Goal: Information Seeking & Learning: Learn about a topic

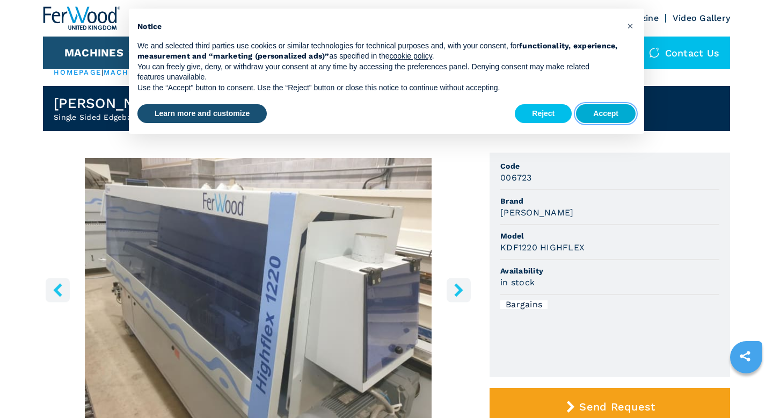
click at [600, 120] on button "Accept" at bounding box center [606, 113] width 60 height 19
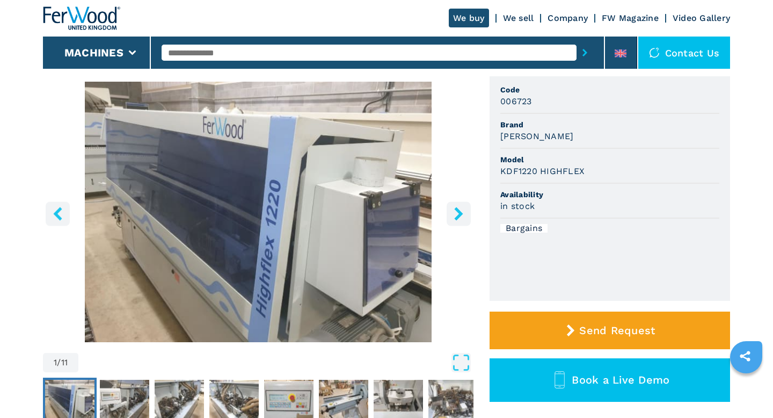
scroll to position [91, 0]
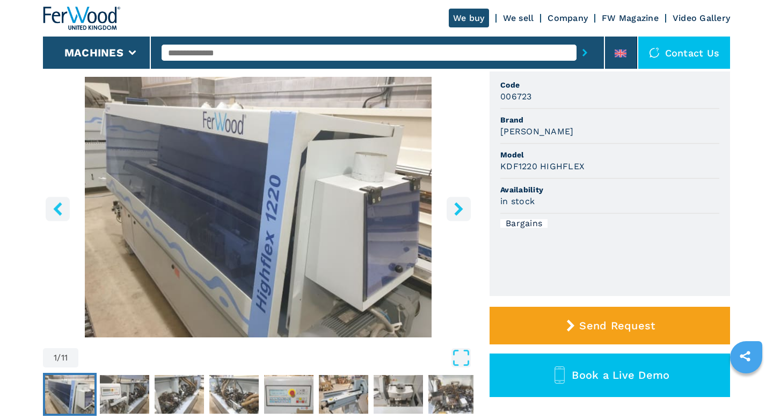
click at [462, 209] on icon "right-button" at bounding box center [458, 208] width 13 height 13
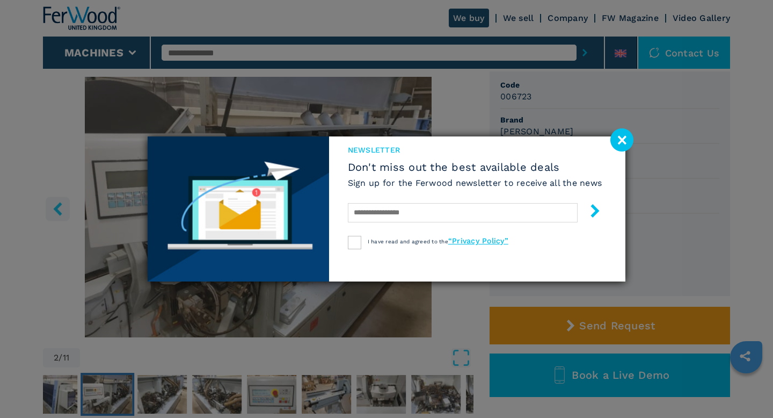
click at [620, 143] on image at bounding box center [621, 139] width 23 height 23
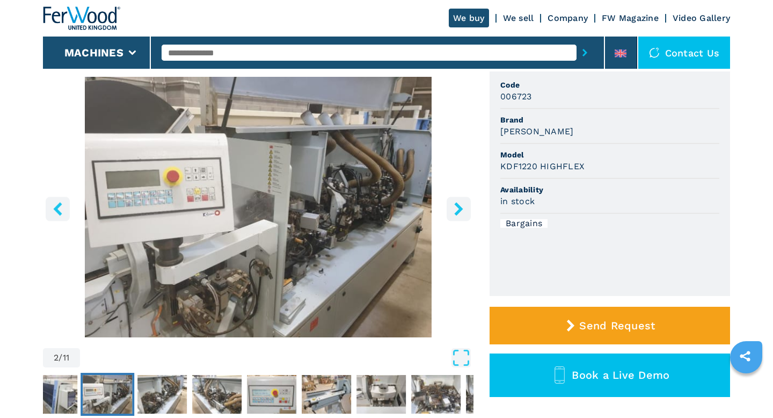
click at [458, 205] on icon "right-button" at bounding box center [458, 208] width 9 height 13
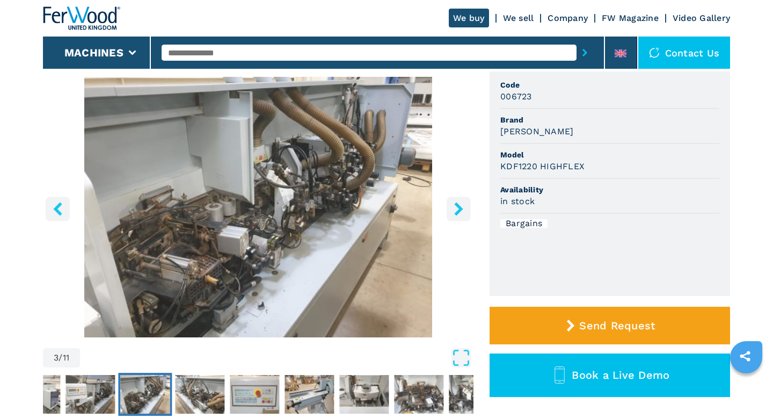
click at [458, 205] on icon "right-button" at bounding box center [458, 208] width 9 height 13
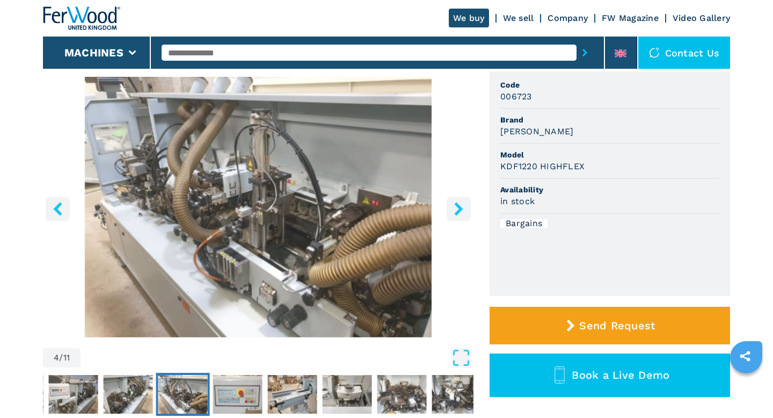
click at [458, 205] on icon "right-button" at bounding box center [458, 208] width 9 height 13
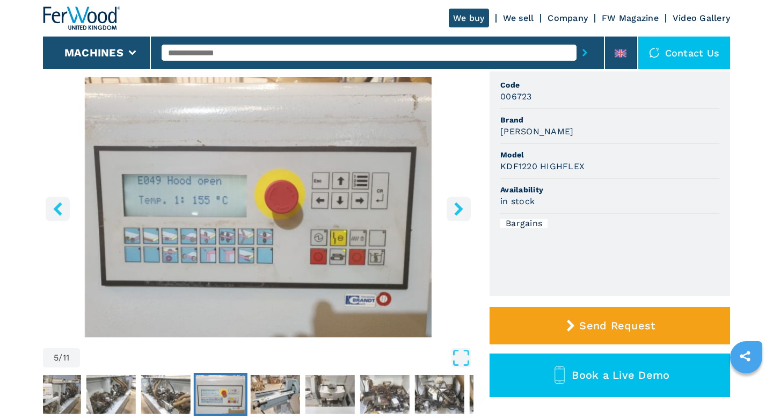
click at [458, 205] on icon "right-button" at bounding box center [458, 208] width 9 height 13
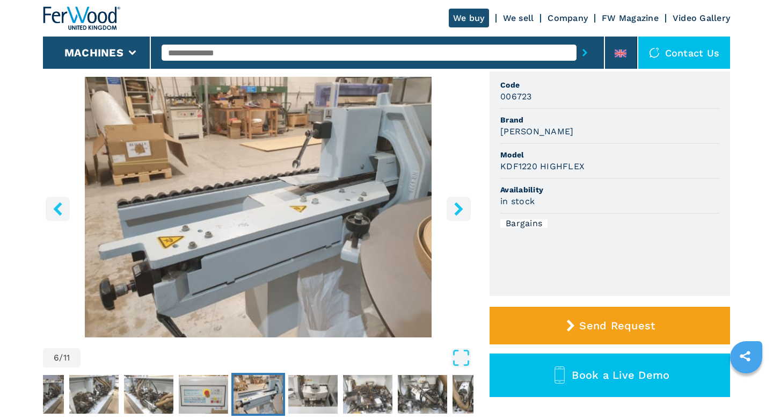
click at [458, 205] on icon "right-button" at bounding box center [458, 208] width 9 height 13
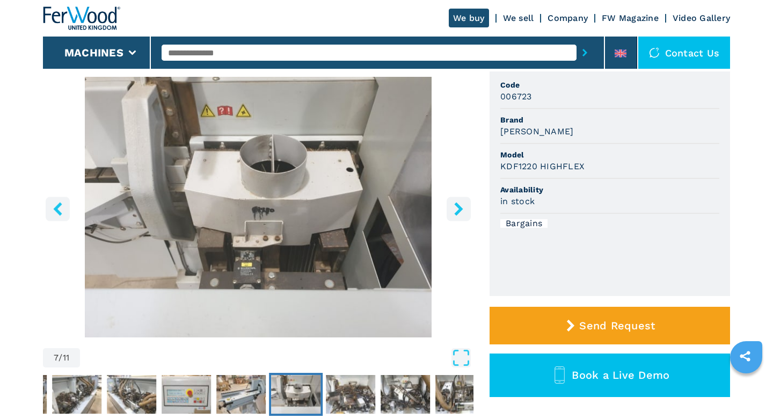
click at [458, 205] on icon "right-button" at bounding box center [458, 208] width 9 height 13
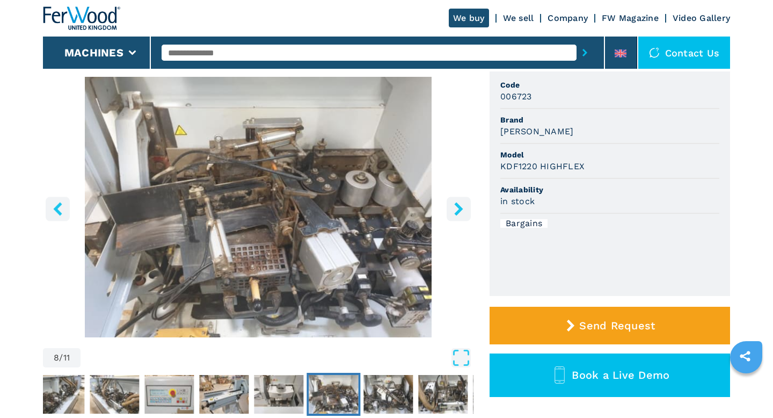
click at [458, 205] on icon "right-button" at bounding box center [458, 208] width 9 height 13
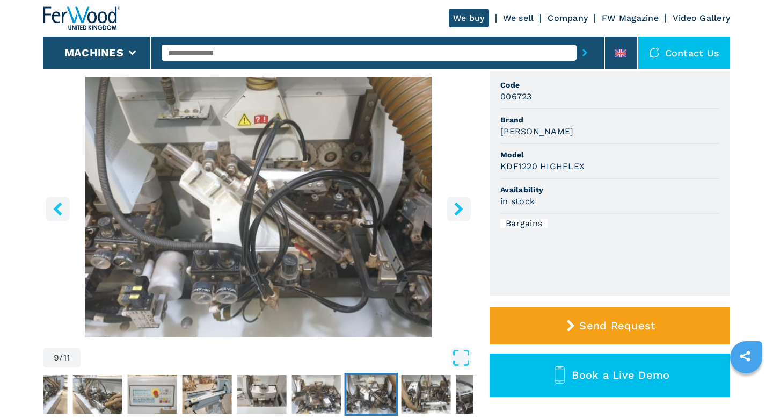
click at [458, 205] on icon "right-button" at bounding box center [458, 208] width 9 height 13
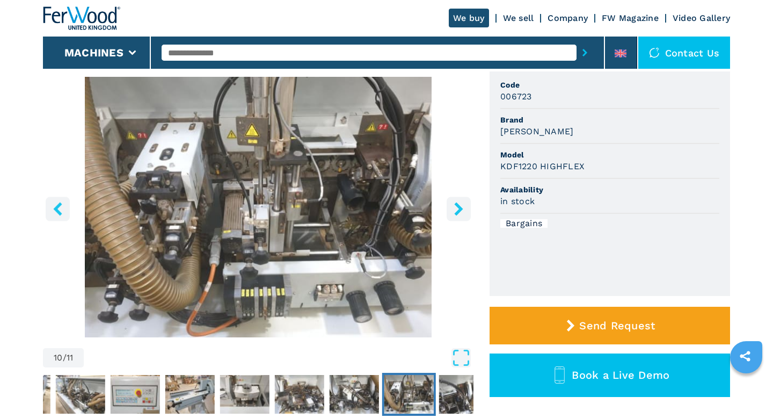
click at [458, 205] on icon "right-button" at bounding box center [458, 208] width 9 height 13
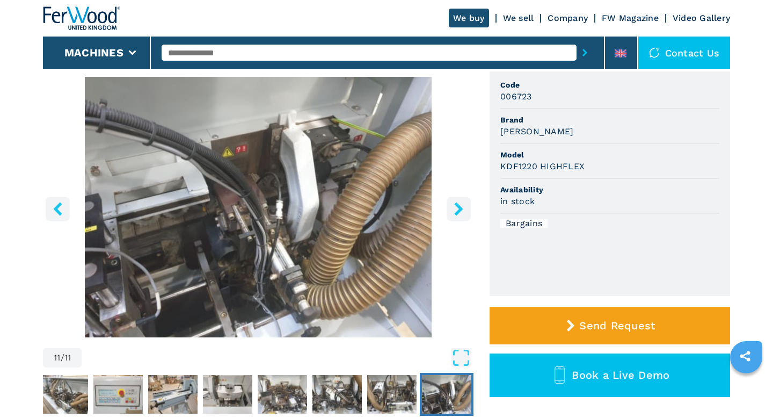
click at [458, 205] on icon "right-button" at bounding box center [458, 208] width 9 height 13
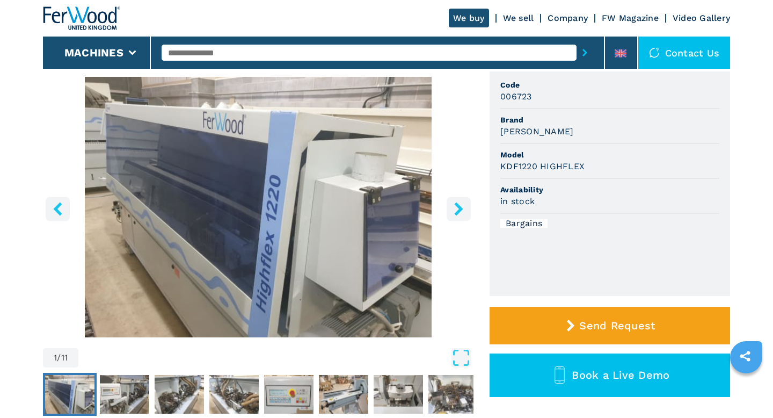
click at [458, 205] on icon "right-button" at bounding box center [458, 208] width 9 height 13
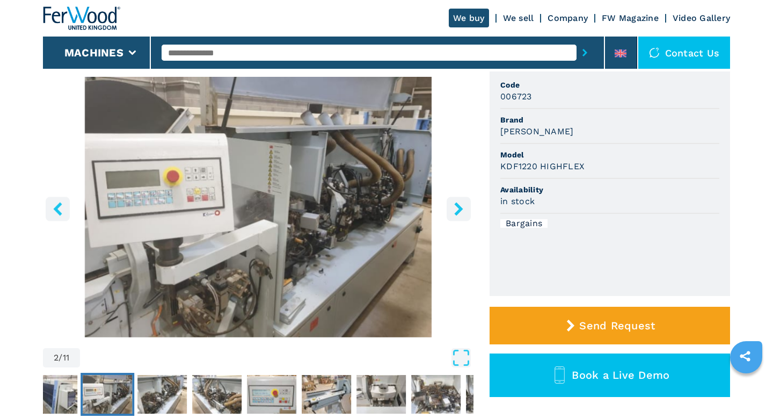
click at [49, 211] on button "left-button" at bounding box center [58, 208] width 24 height 24
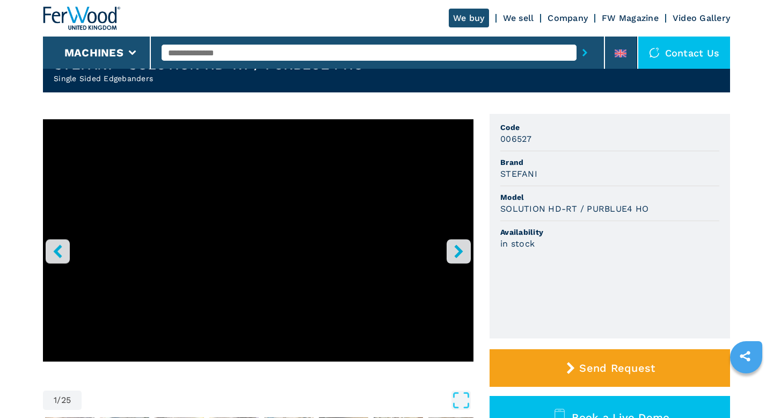
scroll to position [49, 0]
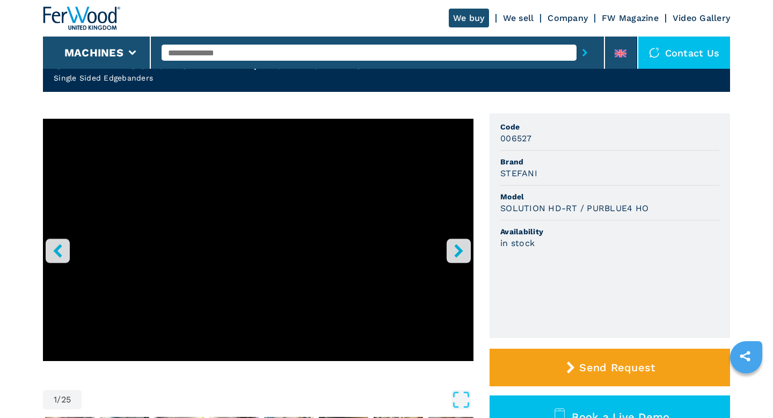
click at [458, 246] on icon "right-button" at bounding box center [458, 250] width 9 height 13
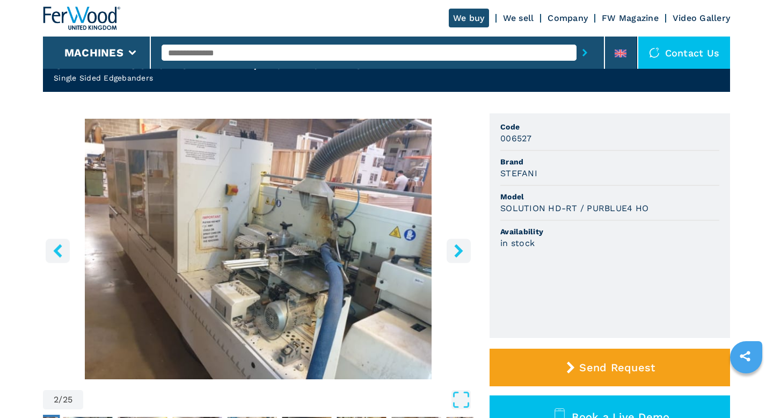
click at [458, 246] on icon "right-button" at bounding box center [458, 250] width 9 height 13
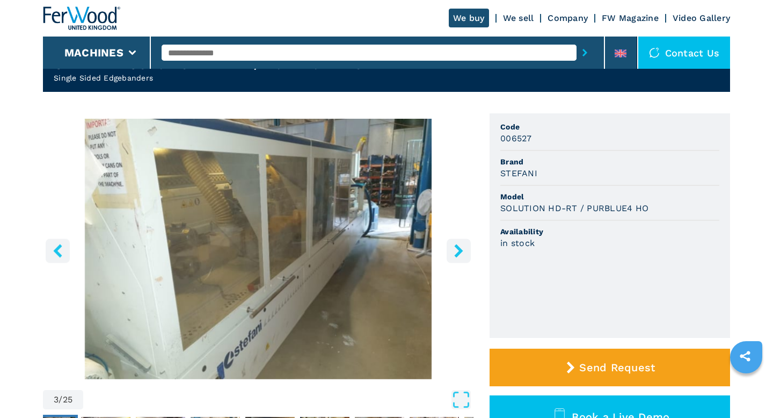
click at [458, 246] on icon "right-button" at bounding box center [458, 250] width 9 height 13
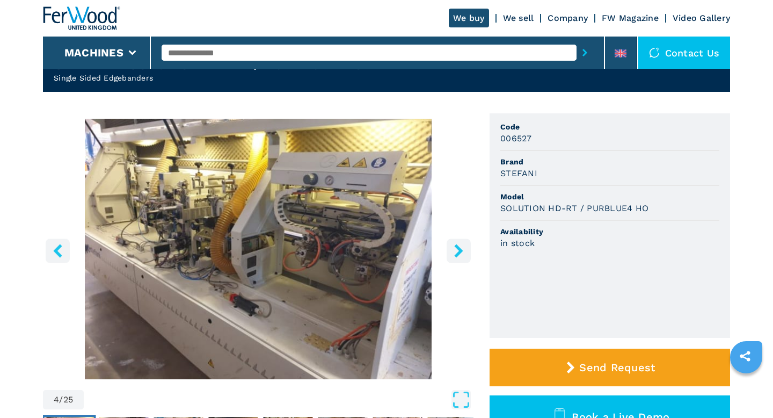
click at [458, 246] on icon "right-button" at bounding box center [458, 250] width 9 height 13
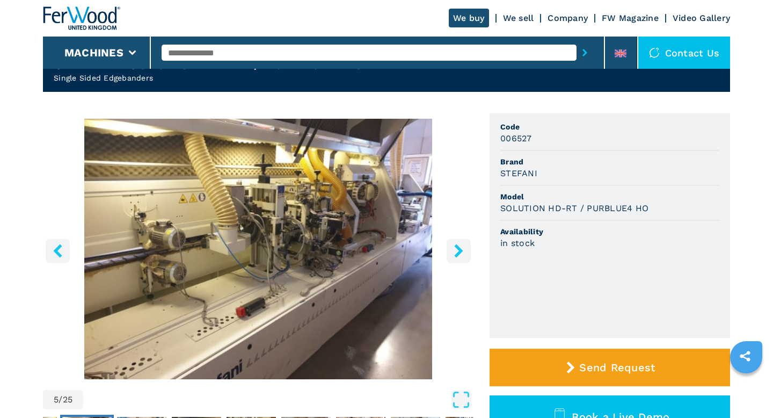
click at [458, 246] on icon "right-button" at bounding box center [458, 250] width 9 height 13
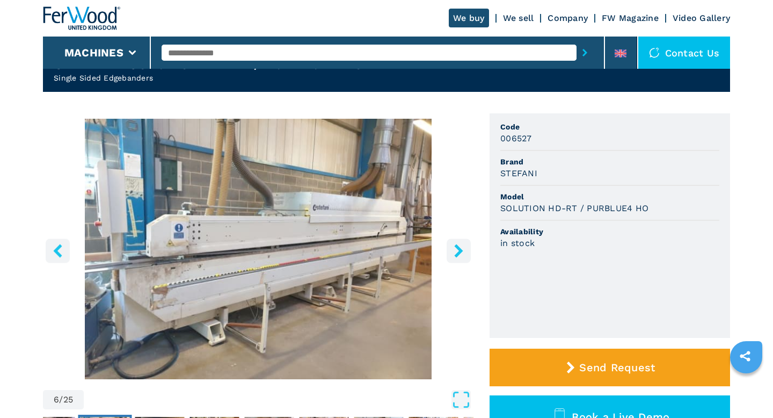
click at [458, 246] on icon "right-button" at bounding box center [458, 250] width 9 height 13
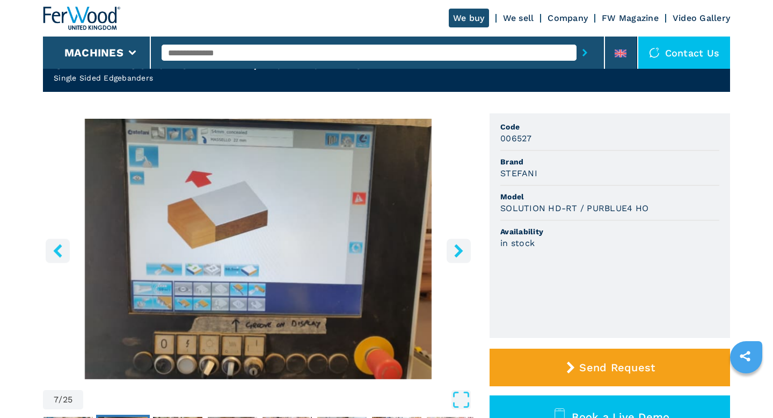
click at [458, 246] on icon "right-button" at bounding box center [458, 250] width 9 height 13
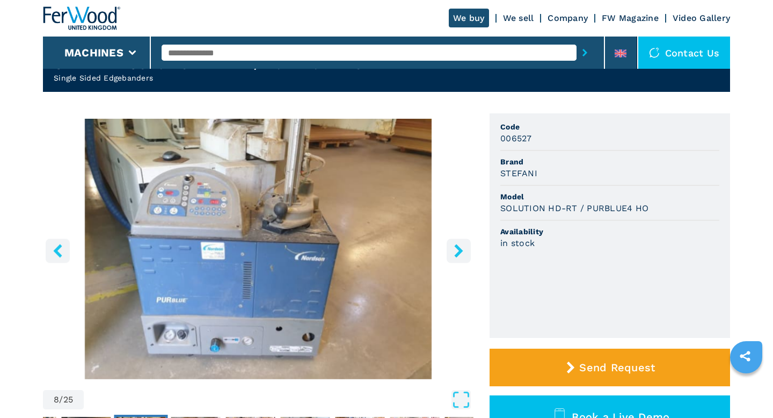
click at [60, 248] on icon "left-button" at bounding box center [57, 250] width 13 height 13
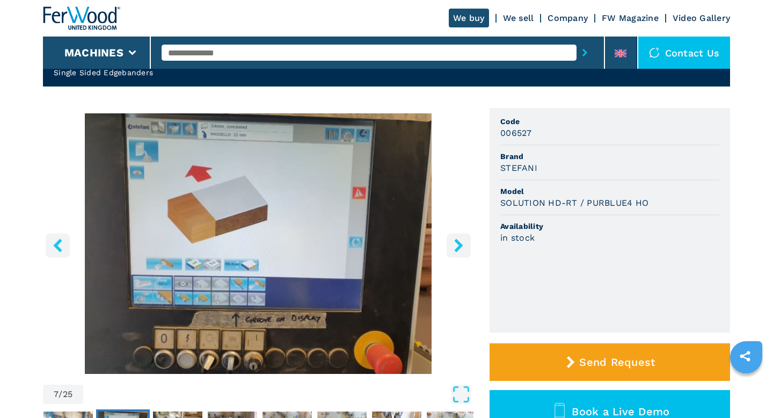
scroll to position [56, 0]
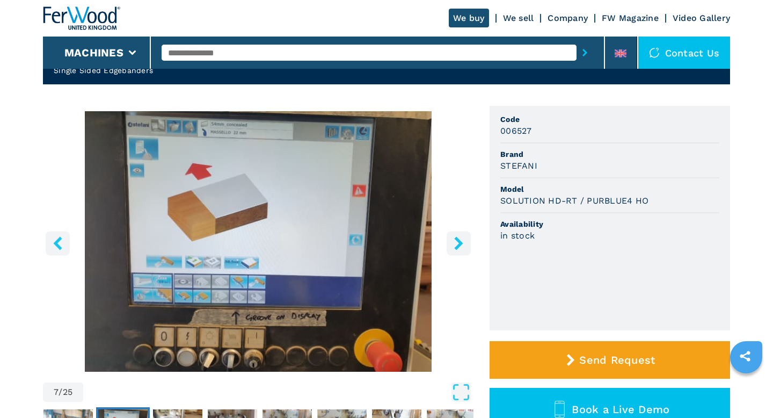
click at [457, 248] on icon "right-button" at bounding box center [458, 242] width 9 height 13
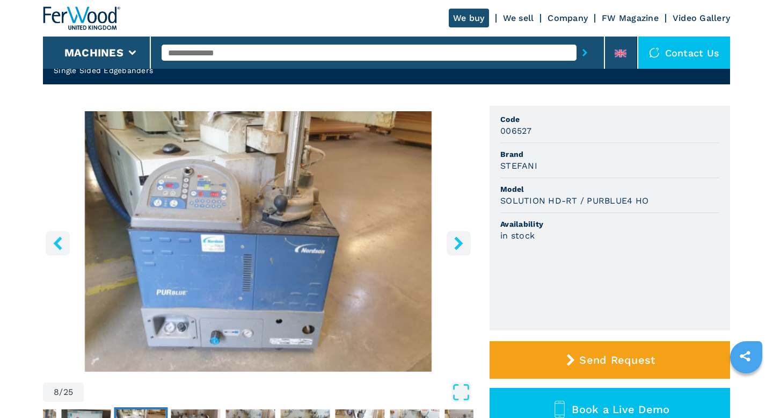
scroll to position [62, 0]
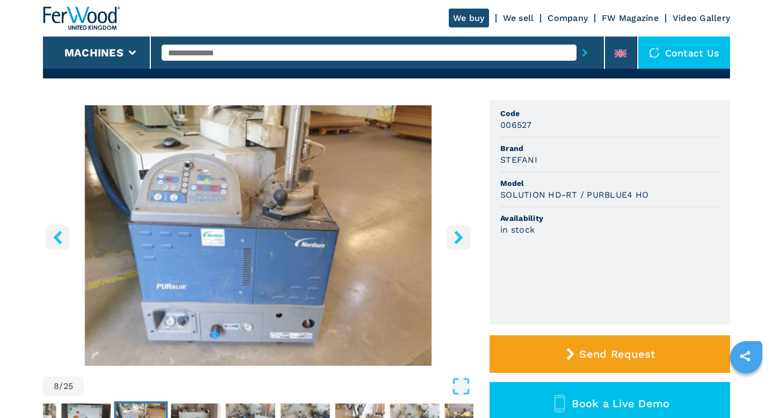
click at [458, 246] on button "right-button" at bounding box center [459, 237] width 24 height 24
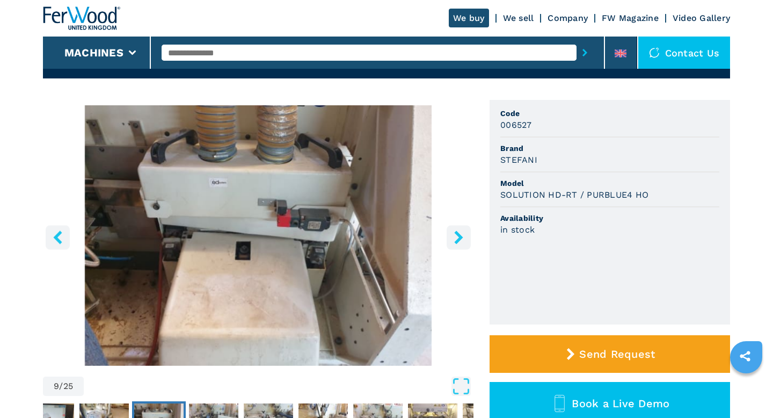
click at [458, 246] on button "right-button" at bounding box center [459, 237] width 24 height 24
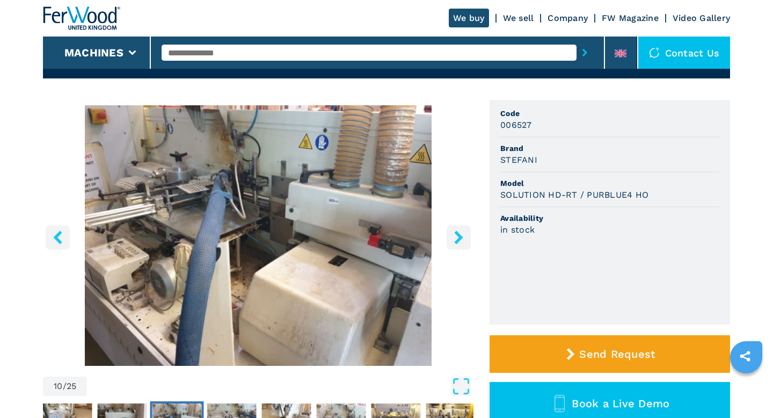
click at [458, 246] on button "right-button" at bounding box center [459, 237] width 24 height 24
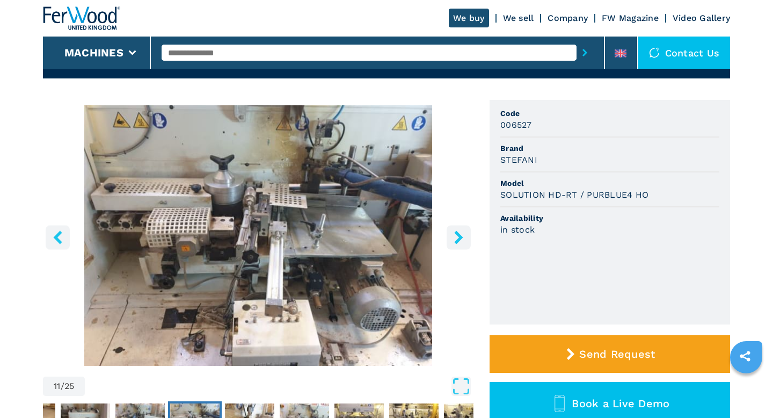
click at [458, 246] on button "right-button" at bounding box center [459, 237] width 24 height 24
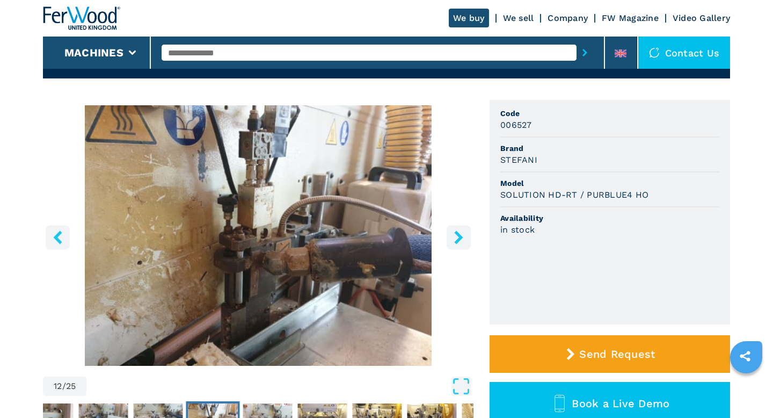
click at [458, 246] on button "right-button" at bounding box center [459, 237] width 24 height 24
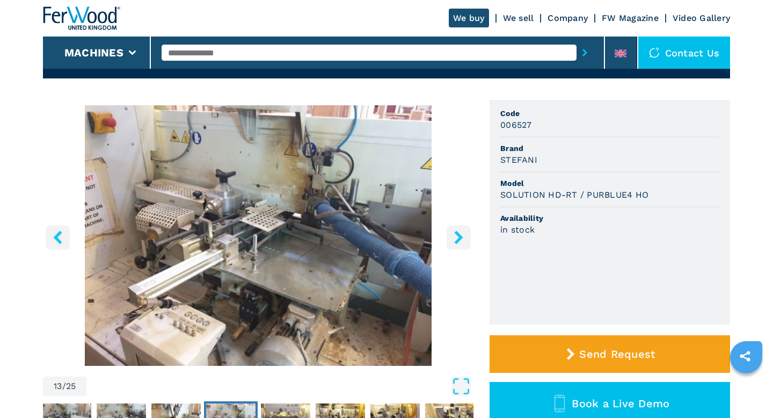
click at [458, 245] on button "right-button" at bounding box center [459, 237] width 24 height 24
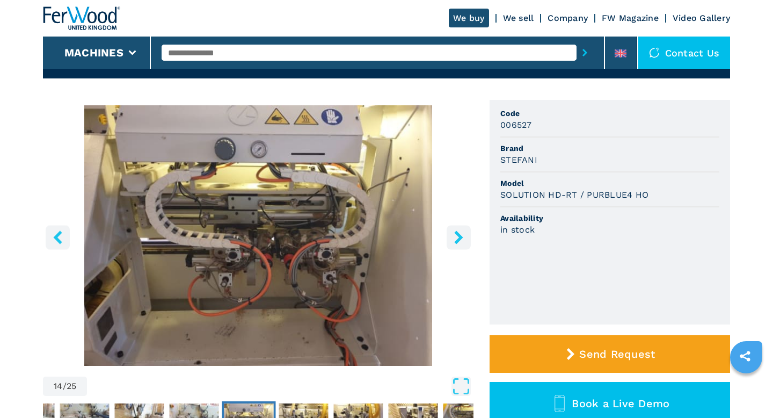
click at [458, 245] on button "right-button" at bounding box center [459, 237] width 24 height 24
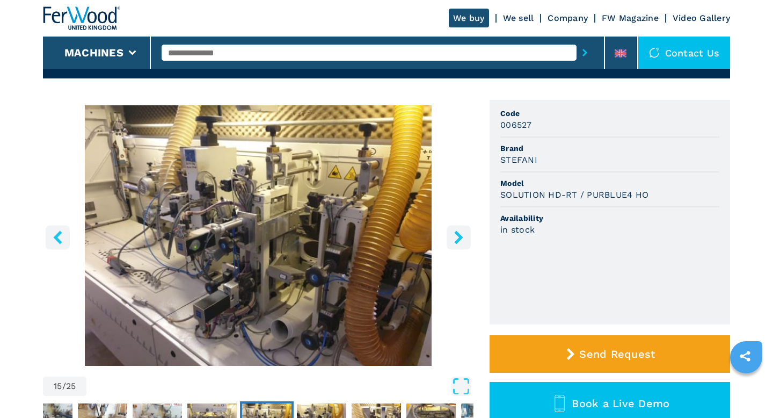
click at [458, 245] on button "right-button" at bounding box center [459, 237] width 24 height 24
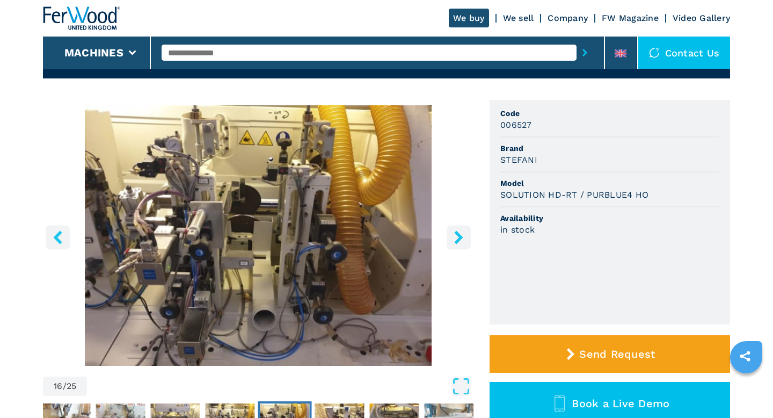
click at [458, 245] on button "right-button" at bounding box center [459, 237] width 24 height 24
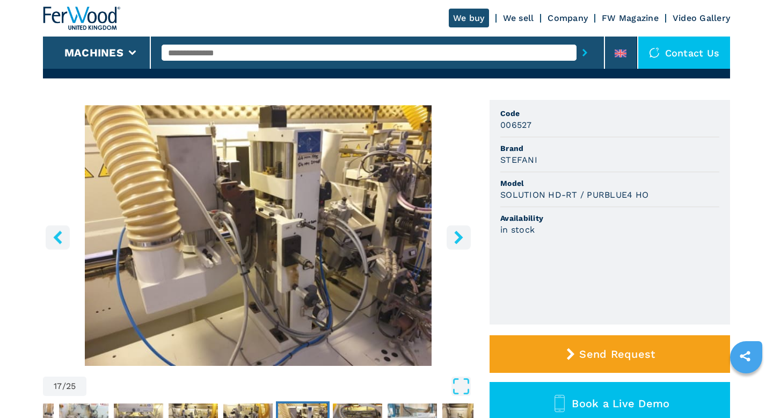
click at [458, 245] on button "right-button" at bounding box center [459, 237] width 24 height 24
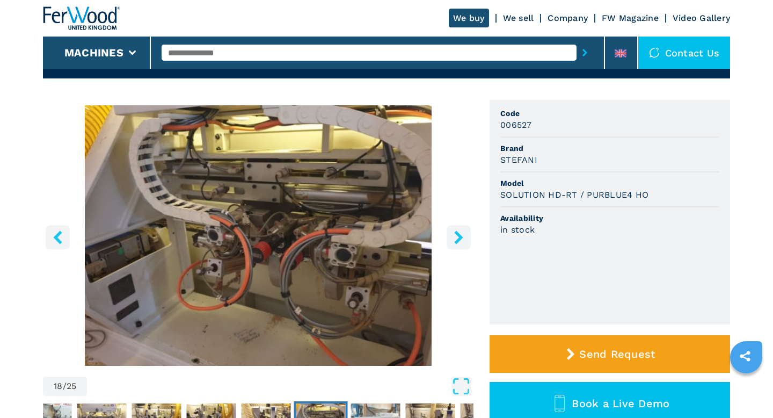
click at [458, 245] on button "right-button" at bounding box center [459, 237] width 24 height 24
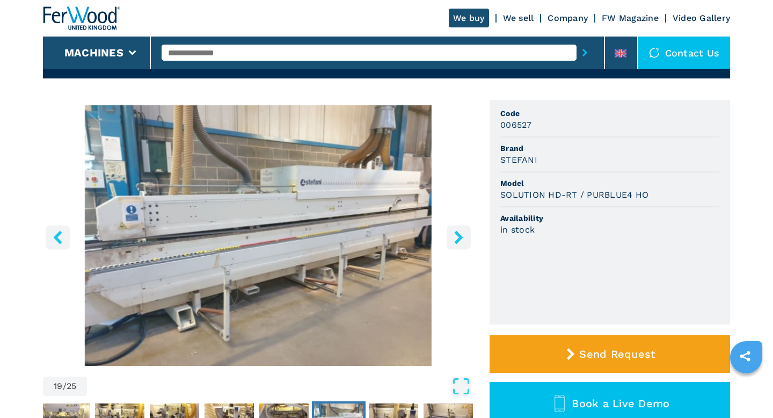
click at [458, 245] on button "right-button" at bounding box center [459, 237] width 24 height 24
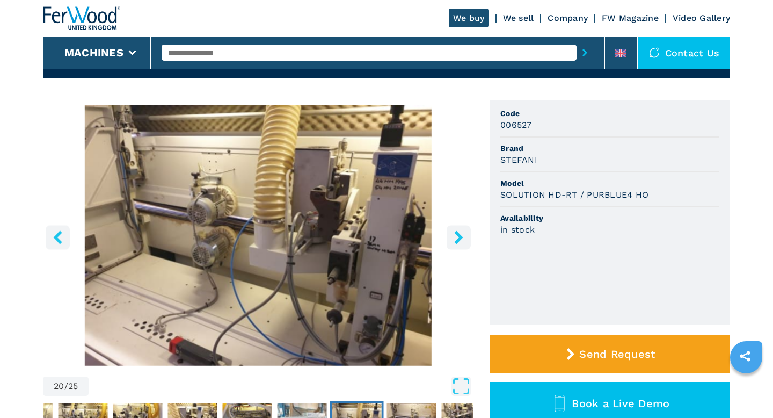
click at [458, 245] on button "right-button" at bounding box center [459, 237] width 24 height 24
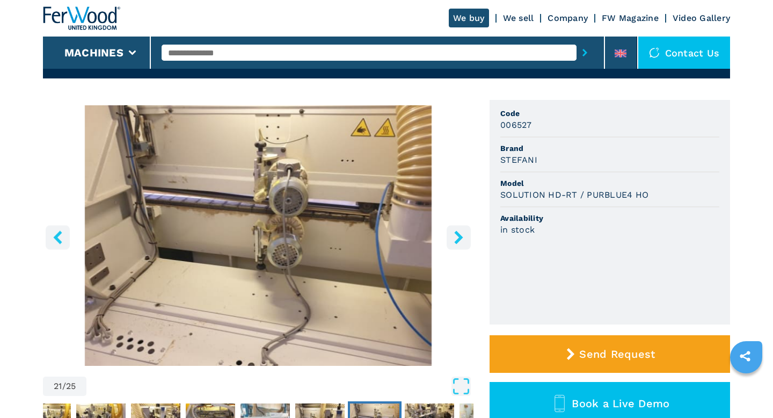
click at [458, 245] on button "right-button" at bounding box center [459, 237] width 24 height 24
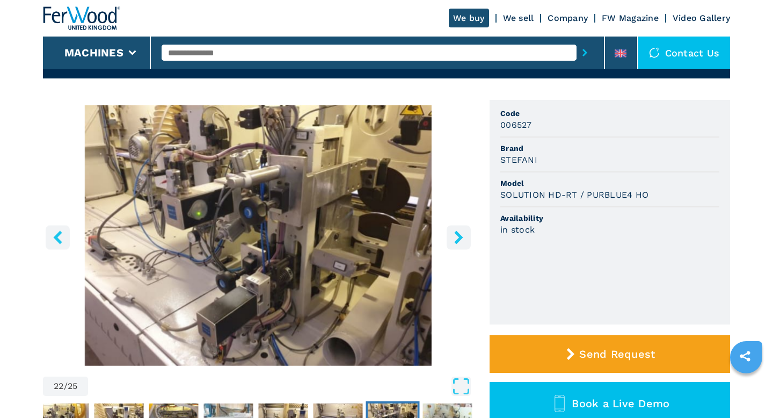
click at [458, 245] on button "right-button" at bounding box center [459, 237] width 24 height 24
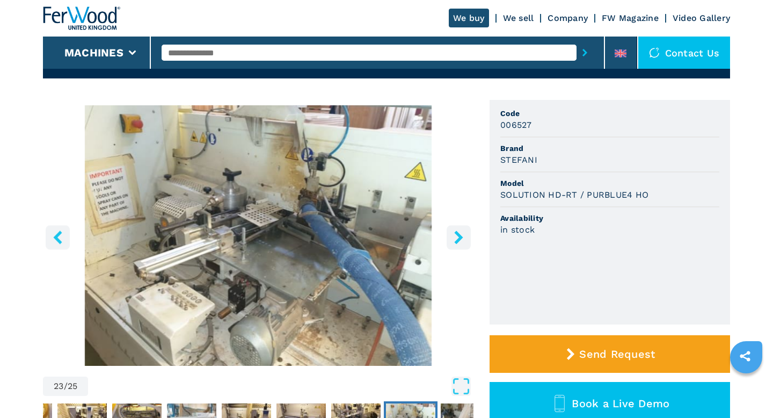
click at [458, 245] on button "right-button" at bounding box center [459, 237] width 24 height 24
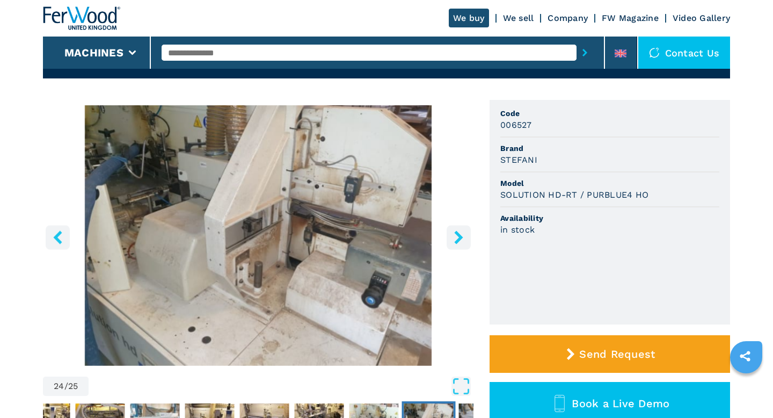
click at [458, 245] on button "right-button" at bounding box center [459, 237] width 24 height 24
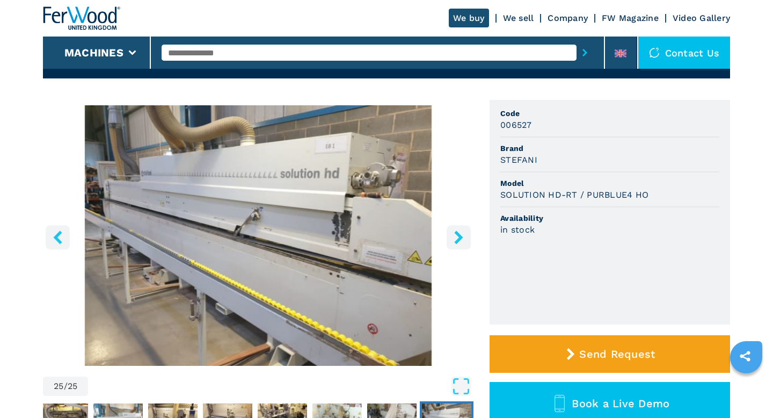
click at [458, 245] on button "right-button" at bounding box center [459, 237] width 24 height 24
